Goal: Task Accomplishment & Management: Manage account settings

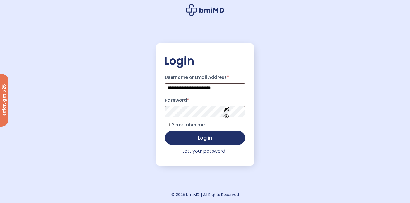
click at [226, 78] on label "Username or Email Address *" at bounding box center [205, 77] width 80 height 9
click at [226, 83] on input "**********" at bounding box center [205, 87] width 80 height 9
click at [222, 85] on input "**********" at bounding box center [205, 87] width 80 height 9
type input "**********"
click at [202, 138] on button "Log in" at bounding box center [205, 137] width 80 height 14
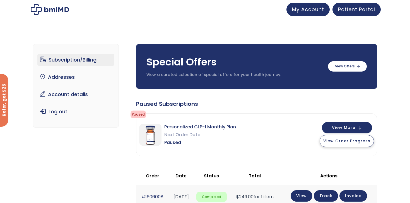
click at [353, 144] on button "View Order Progress" at bounding box center [346, 141] width 54 height 12
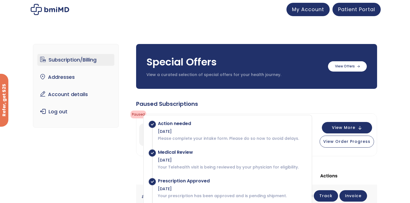
click at [343, 172] on th "Actions" at bounding box center [328, 176] width 97 height 17
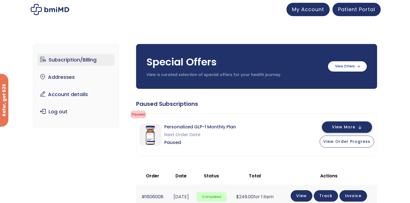
click at [355, 128] on span "View More" at bounding box center [343, 127] width 23 height 4
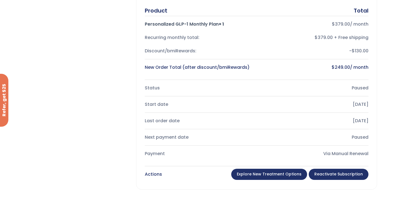
scroll to position [157, 0]
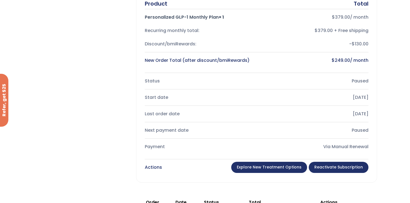
click at [322, 171] on link "Reactivate Subscription" at bounding box center [339, 167] width 60 height 11
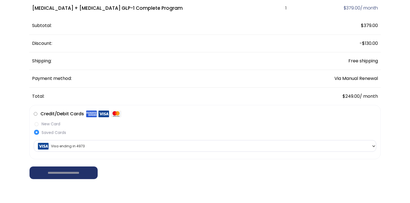
scroll to position [77, 0]
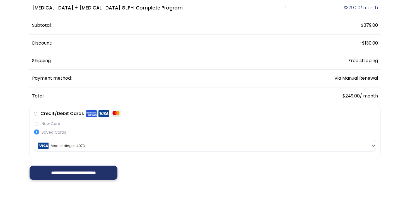
click at [87, 172] on input "**********" at bounding box center [73, 173] width 88 height 15
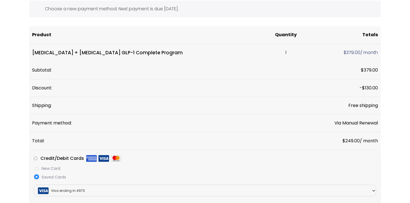
scroll to position [34, 0]
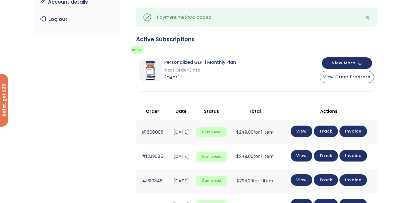
scroll to position [93, 0]
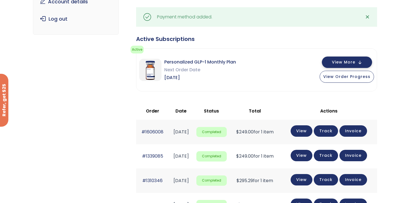
click at [347, 60] on span "View More" at bounding box center [343, 62] width 23 height 4
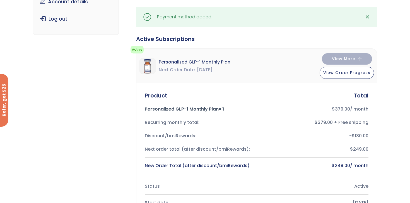
click at [341, 58] on span "View More" at bounding box center [343, 59] width 23 height 4
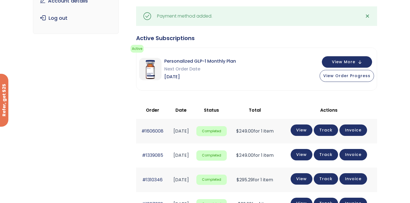
scroll to position [0, 0]
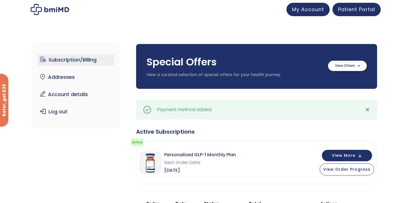
click at [345, 67] on label at bounding box center [347, 66] width 39 height 10
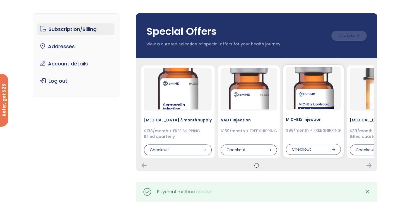
scroll to position [32, 0]
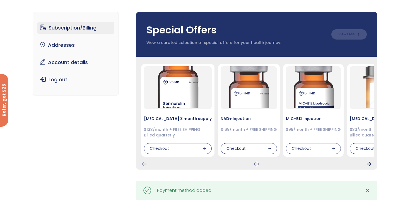
click at [368, 164] on icon "Next Card" at bounding box center [368, 164] width 5 height 4
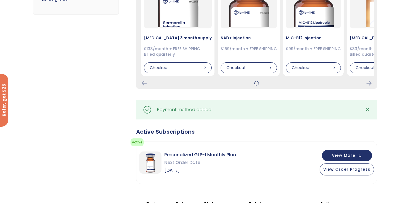
scroll to position [224, 0]
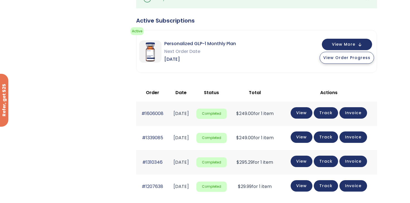
click at [344, 59] on span "View Order Progress" at bounding box center [346, 58] width 47 height 6
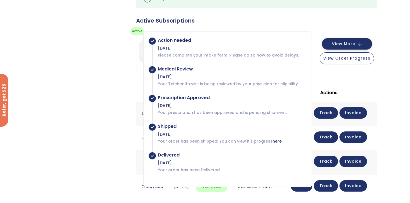
click at [342, 47] on button "View More" at bounding box center [347, 43] width 50 height 11
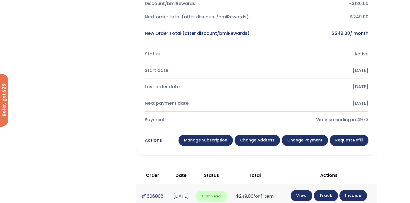
scroll to position [385, 0]
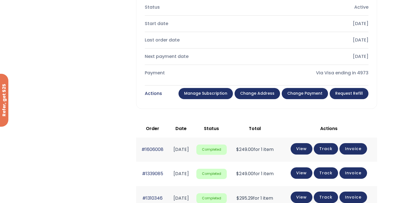
click at [206, 93] on link "Manage Subscription" at bounding box center [205, 93] width 54 height 11
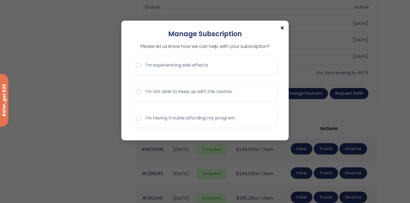
click at [283, 30] on span "×" at bounding box center [282, 28] width 4 height 7
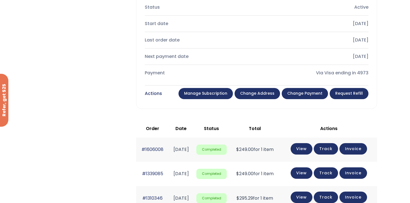
click at [355, 96] on link "Request Refill" at bounding box center [348, 93] width 39 height 11
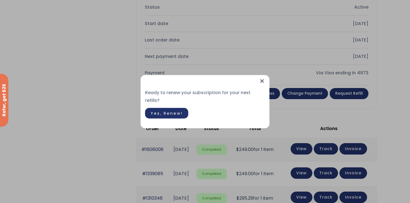
click at [175, 110] on span "Yes, Renew!" at bounding box center [167, 113] width 32 height 6
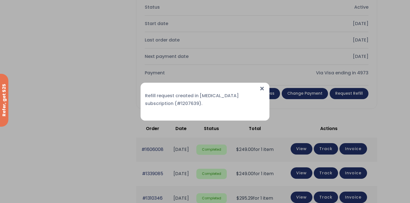
click at [262, 88] on span "×" at bounding box center [262, 89] width 6 height 12
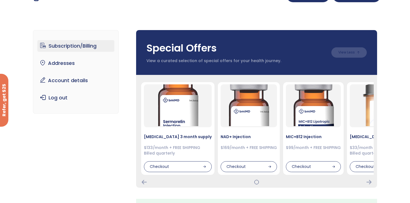
scroll to position [0, 0]
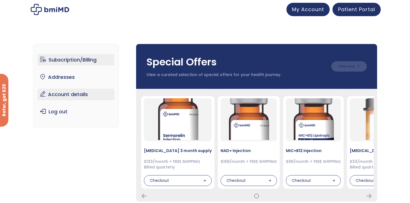
click at [96, 96] on link "Account details" at bounding box center [75, 95] width 77 height 12
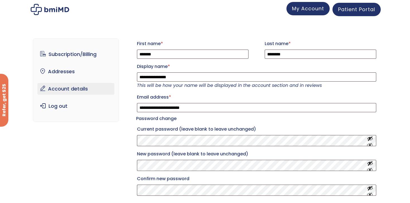
click at [306, 13] on link "My Account" at bounding box center [307, 8] width 43 height 13
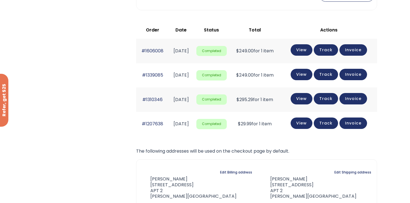
scroll to position [64, 0]
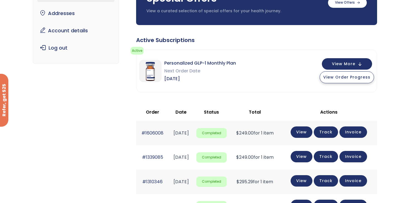
click at [353, 79] on span "View Order Progress" at bounding box center [346, 77] width 47 height 6
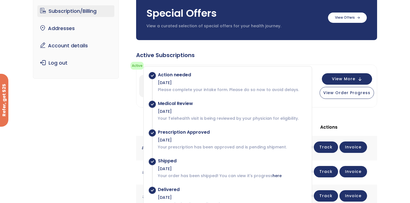
scroll to position [9, 0]
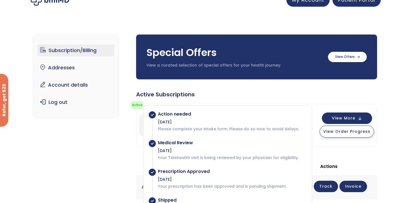
click at [346, 132] on span "View Order Progress" at bounding box center [346, 132] width 47 height 6
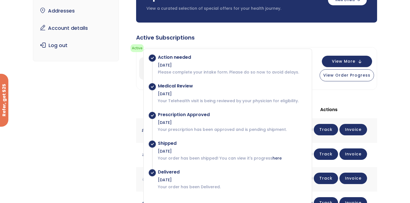
scroll to position [72, 0]
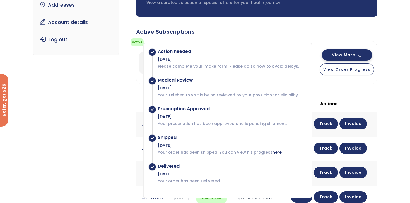
click at [357, 58] on button "View More" at bounding box center [347, 54] width 50 height 11
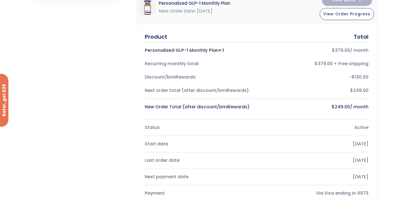
scroll to position [58, 0]
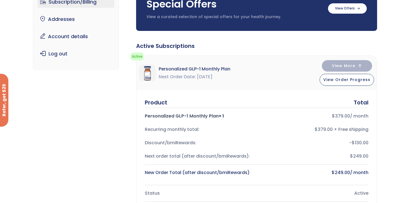
click at [358, 71] on div "View More View Order Progress" at bounding box center [346, 73] width 54 height 26
click at [357, 87] on div "Personalized GLP-1 Monthly Plan Next Order Date Sep 28, 2025 View More View Ord…" at bounding box center [256, 73] width 240 height 35
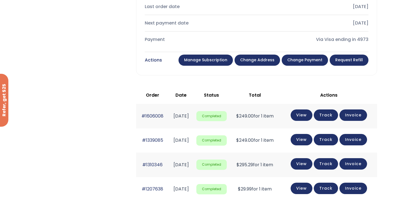
scroll to position [251, 0]
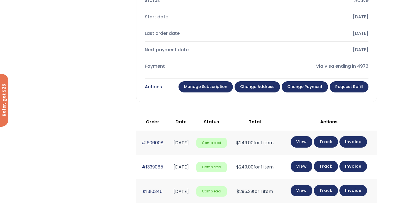
click at [210, 90] on link "Manage Subscription" at bounding box center [205, 86] width 54 height 11
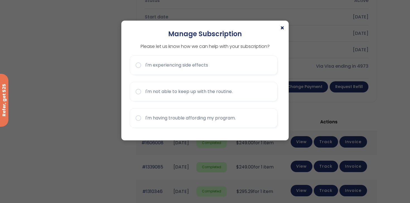
click at [280, 26] on span "×" at bounding box center [282, 28] width 4 height 7
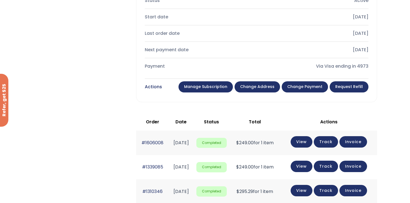
click at [357, 113] on th "Actions" at bounding box center [328, 121] width 97 height 17
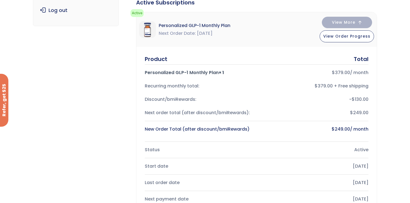
scroll to position [8, 0]
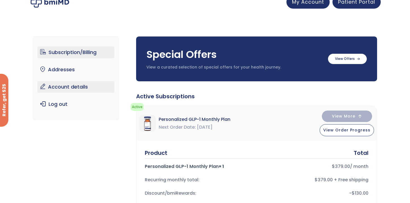
click at [73, 87] on link "Account details" at bounding box center [75, 87] width 77 height 12
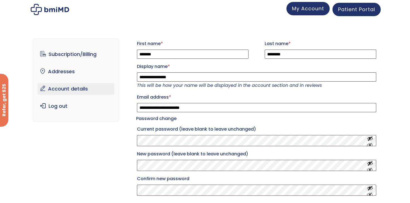
click at [297, 7] on span "My Account" at bounding box center [308, 8] width 32 height 7
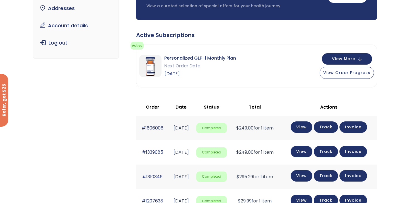
scroll to position [23, 0]
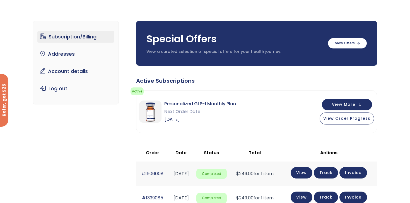
click at [138, 90] on span "Active" at bounding box center [136, 92] width 13 height 8
click at [356, 107] on button "View More" at bounding box center [347, 103] width 50 height 11
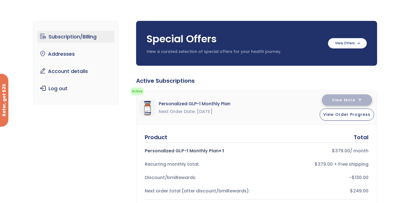
click at [354, 105] on button "View More" at bounding box center [347, 99] width 50 height 11
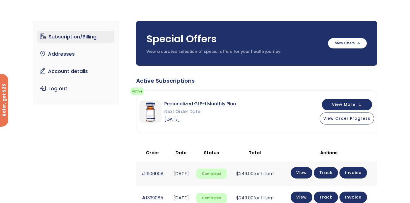
click at [225, 118] on span "[DATE]" at bounding box center [200, 120] width 72 height 8
drag, startPoint x: 169, startPoint y: 114, endPoint x: 281, endPoint y: 115, distance: 112.6
click at [280, 115] on div "Personalized GLP-1 Monthly Plan Next Order Date Sep 28, 2025 View More View Ord…" at bounding box center [256, 112] width 240 height 42
click at [332, 121] on button "View Order Progress" at bounding box center [346, 118] width 54 height 12
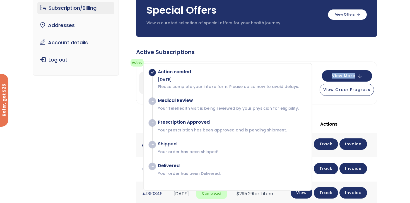
scroll to position [54, 0]
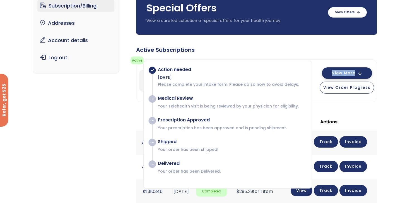
click at [364, 76] on button "View More" at bounding box center [347, 72] width 50 height 11
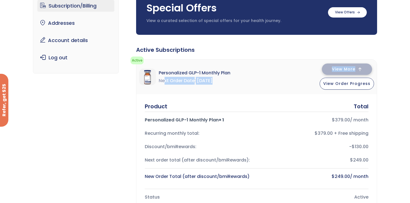
click at [358, 68] on button "View More" at bounding box center [347, 69] width 50 height 11
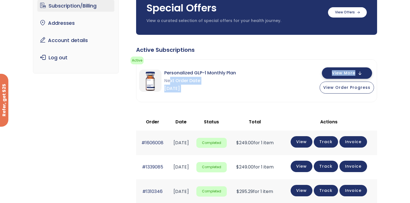
click at [358, 69] on button "View More" at bounding box center [347, 72] width 50 height 11
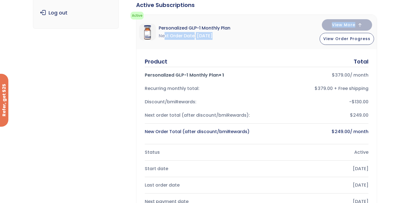
scroll to position [96, 0]
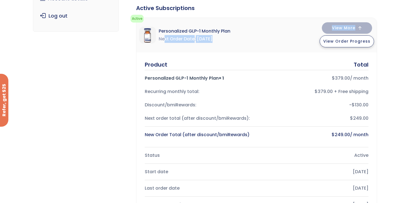
click at [353, 40] on span "View Order Progress" at bounding box center [346, 41] width 47 height 6
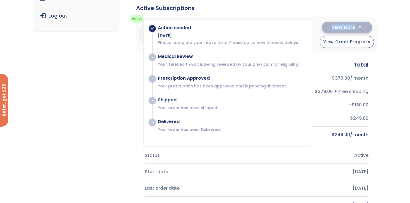
click at [342, 31] on button "View More" at bounding box center [347, 27] width 50 height 11
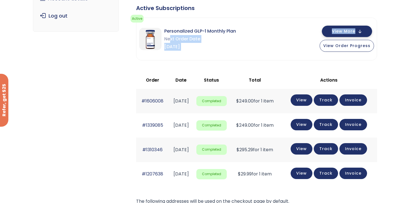
click at [342, 32] on span "View More" at bounding box center [343, 32] width 23 height 4
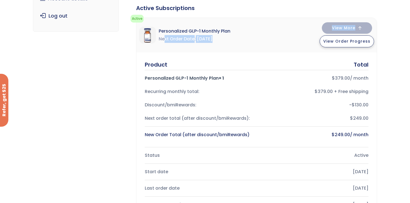
click at [334, 42] on span "View Order Progress" at bounding box center [346, 41] width 47 height 6
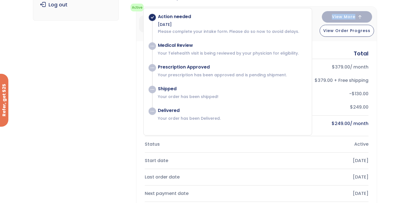
scroll to position [108, 0]
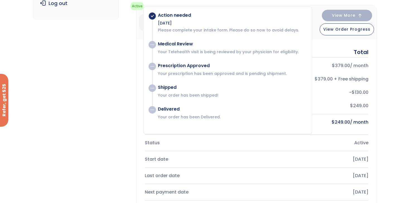
click at [246, 143] on div "Status" at bounding box center [198, 143] width 107 height 8
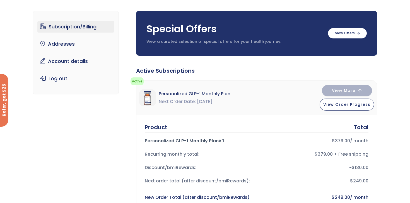
scroll to position [0, 0]
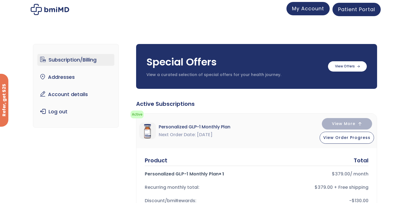
click at [319, 6] on span "My Account" at bounding box center [308, 8] width 32 height 7
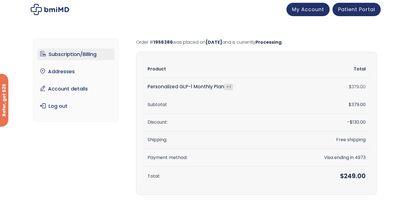
click at [72, 57] on link "Subscription/Billing" at bounding box center [75, 55] width 77 height 12
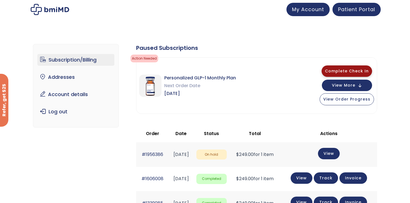
click at [353, 74] on span "Complete Check In" at bounding box center [347, 71] width 44 height 6
